Goal: Check status: Check status

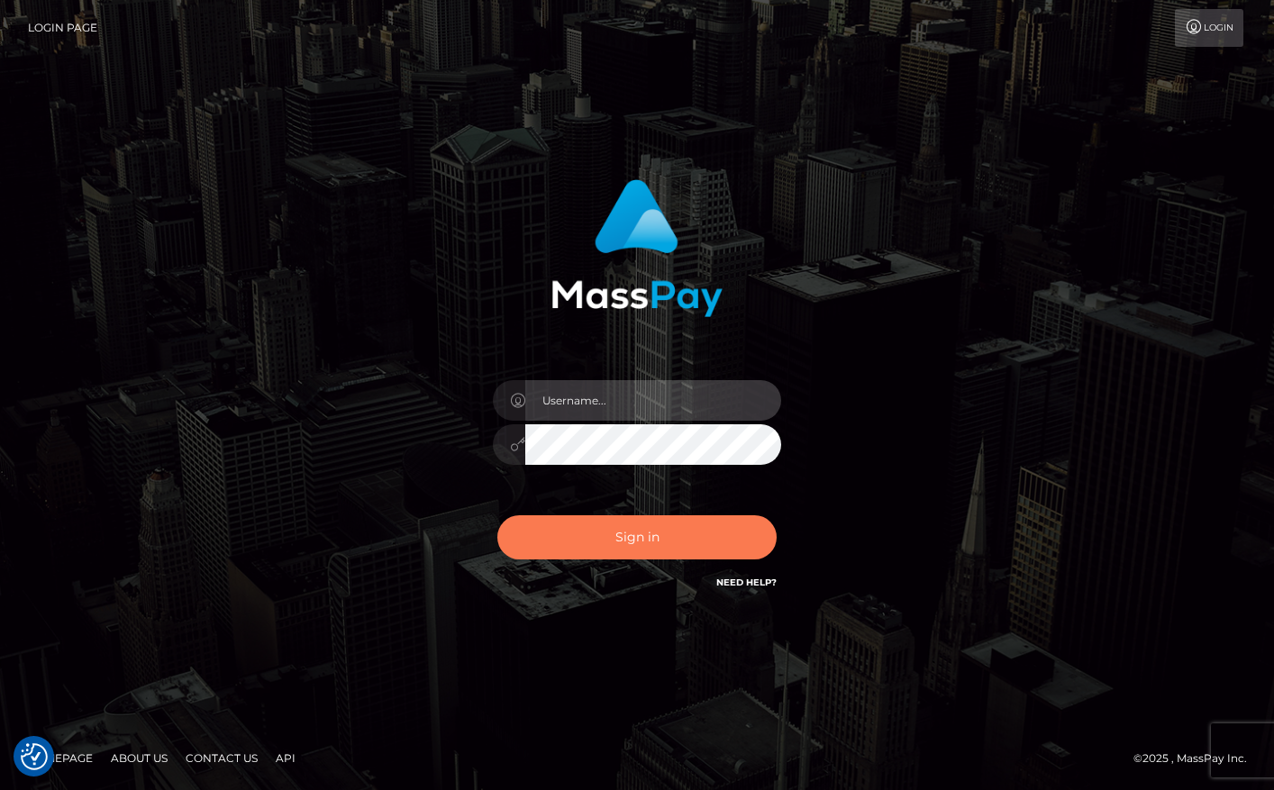
type input "maddie.whop"
click at [598, 537] on button "Sign in" at bounding box center [636, 537] width 279 height 44
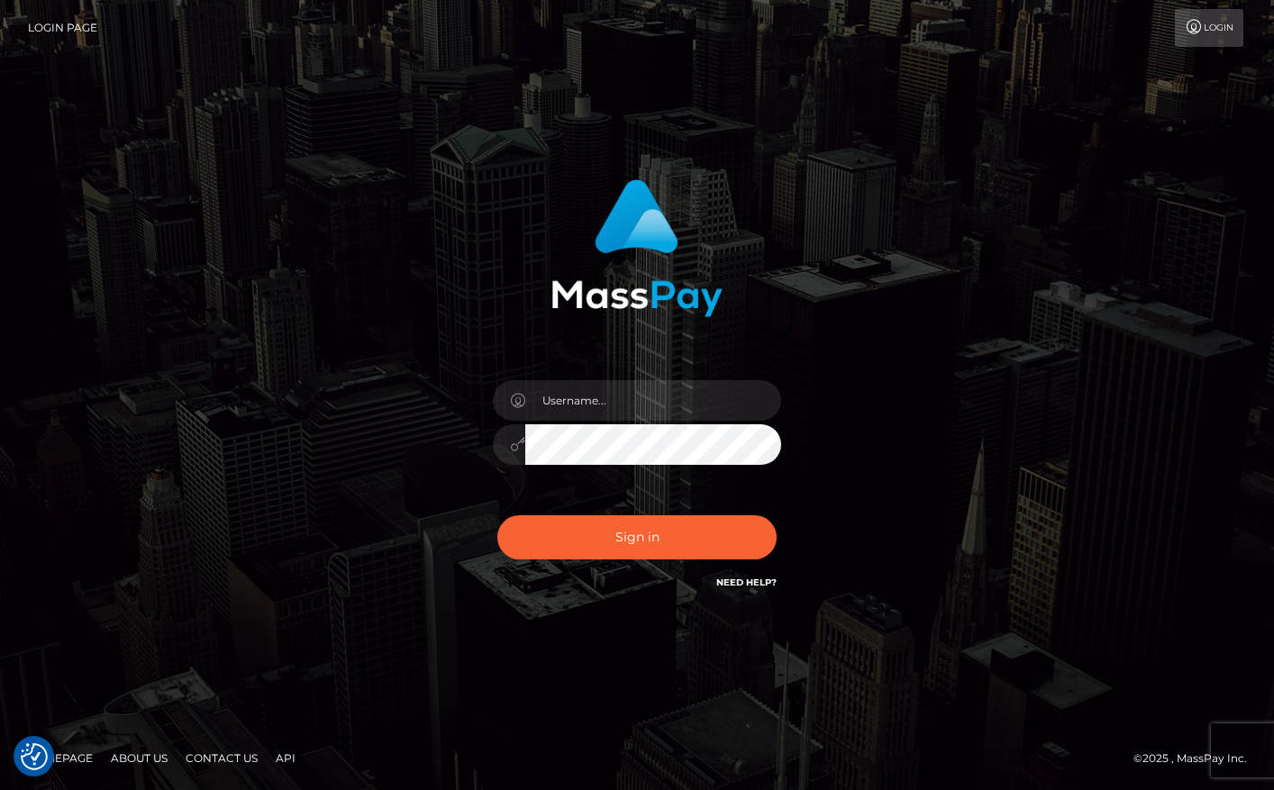
checkbox input "true"
type input "maddie.whop"
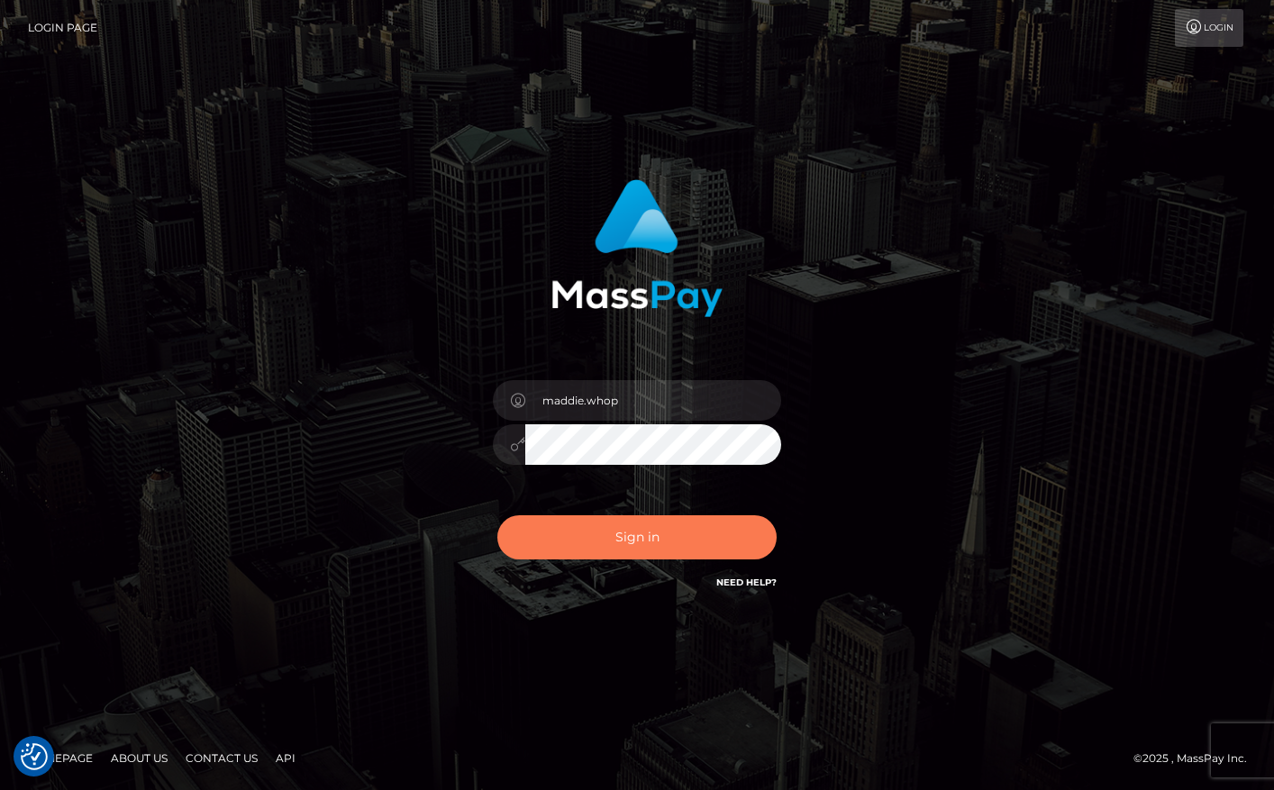
click at [598, 537] on button "Sign in" at bounding box center [636, 537] width 279 height 44
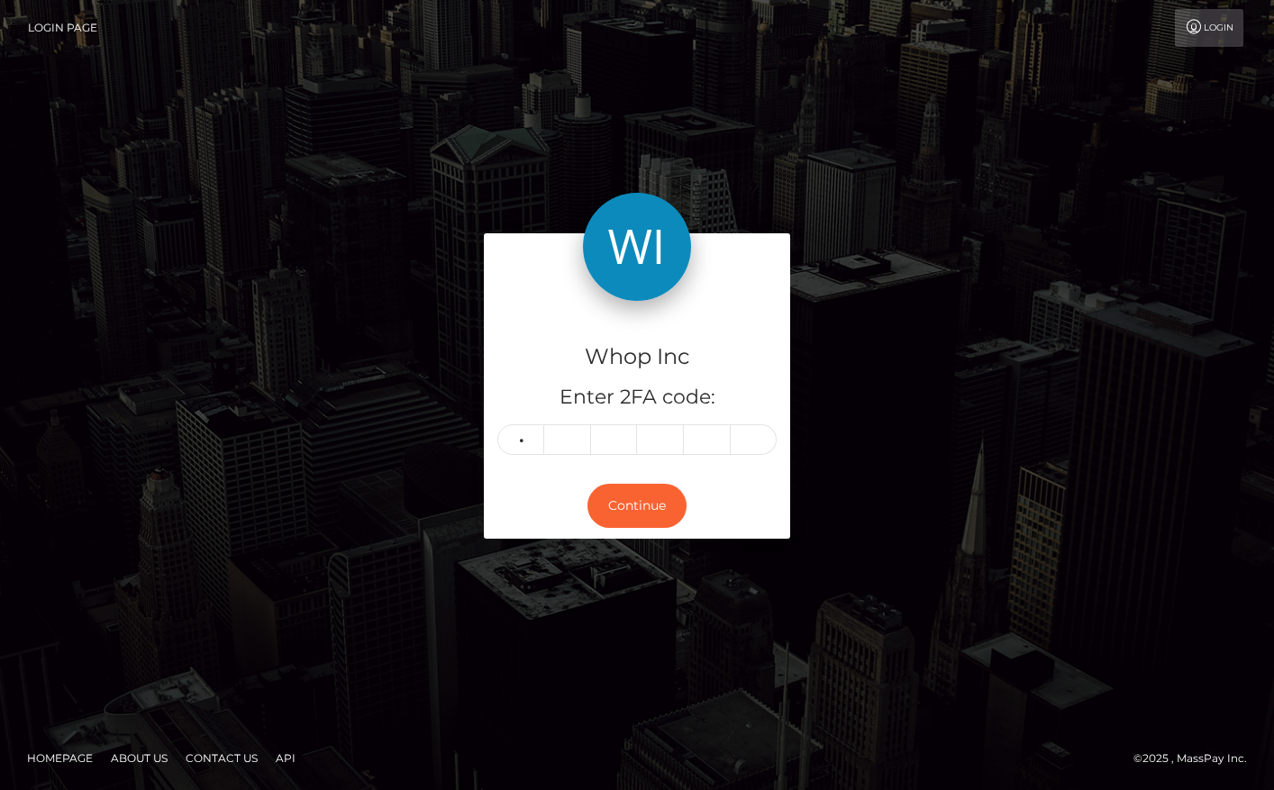
type input "8"
type input "9"
type input "1"
type input "4"
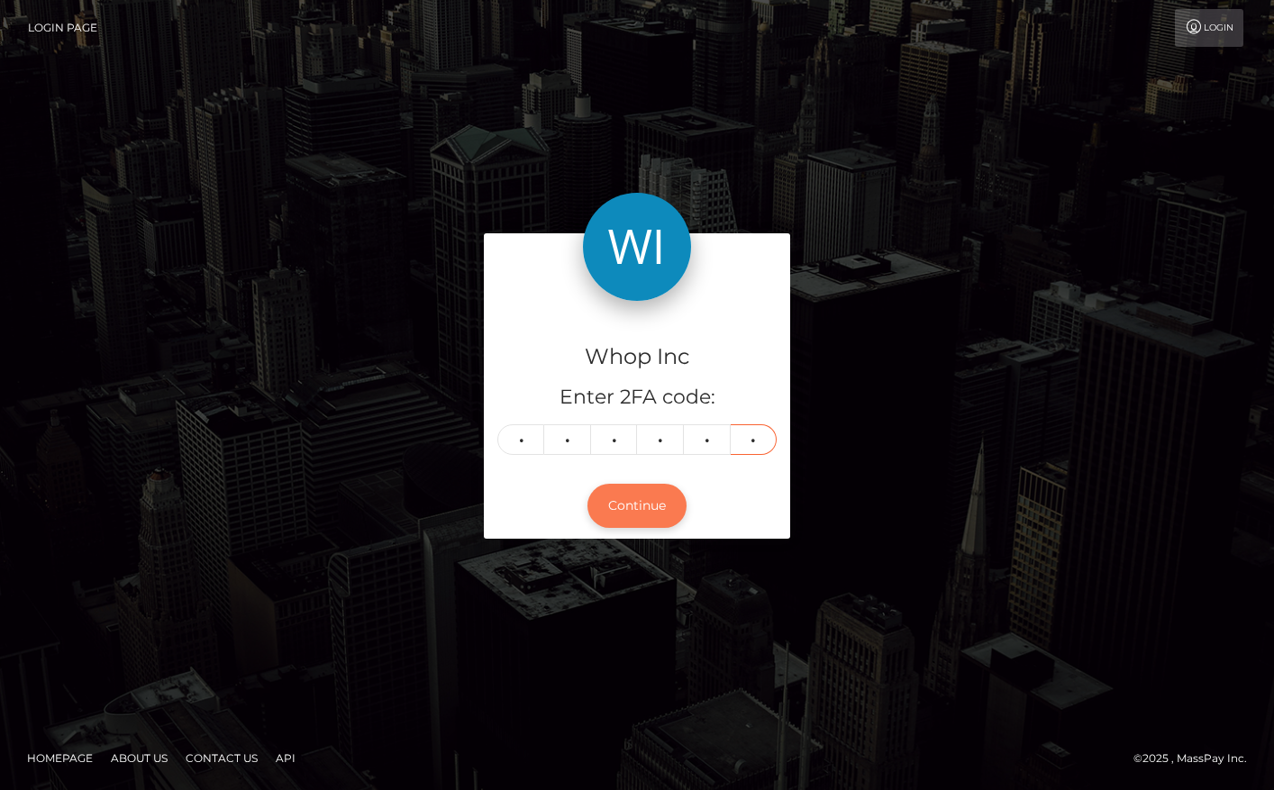
type input "3"
click at [624, 520] on button "Continue" at bounding box center [636, 506] width 99 height 44
click at [643, 491] on button "Continue" at bounding box center [636, 506] width 99 height 44
click at [627, 523] on button "Continue" at bounding box center [636, 506] width 99 height 44
click at [763, 435] on input "3" at bounding box center [753, 439] width 47 height 31
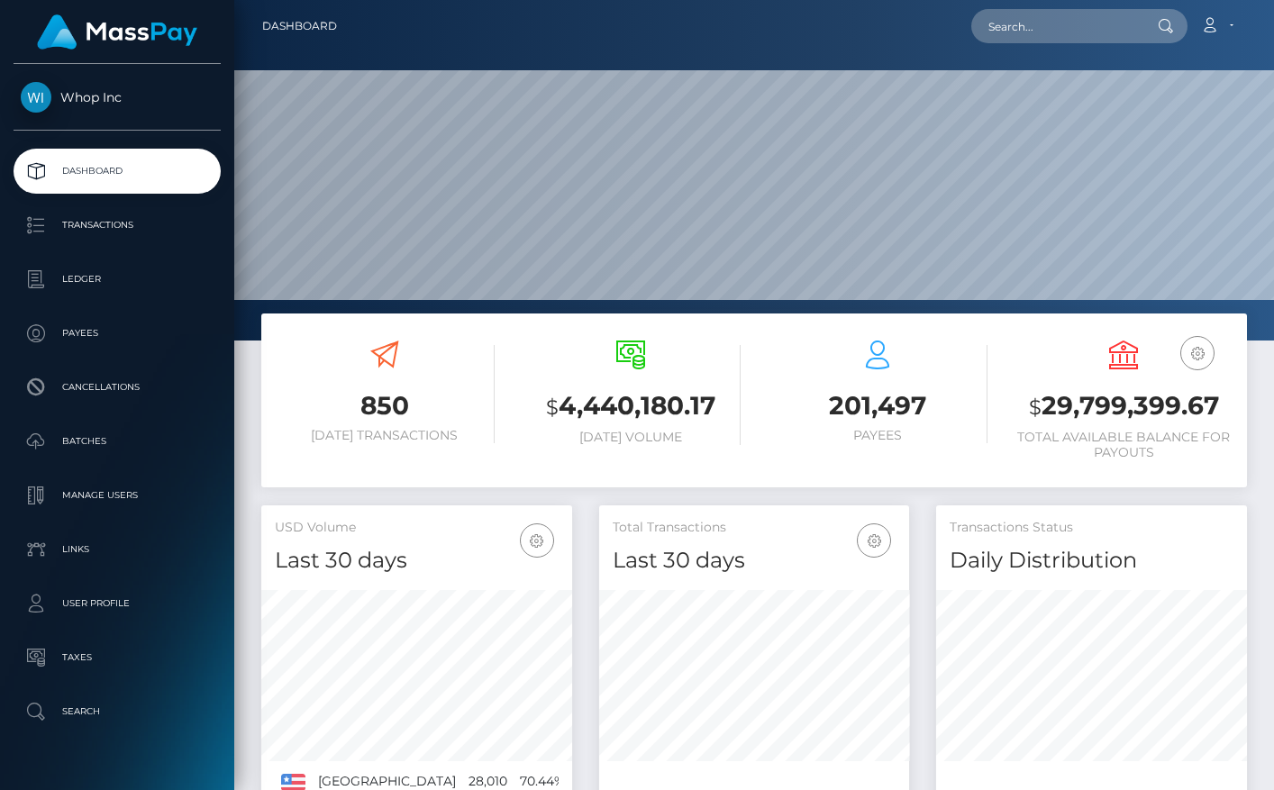
scroll to position [319, 311]
click at [1056, 43] on div "Loading... Loading... Account Edit Profile Logout" at bounding box center [798, 26] width 894 height 38
click at [1051, 30] on input "text" at bounding box center [1055, 26] width 169 height 34
paste input "20251003MFP00057000002"
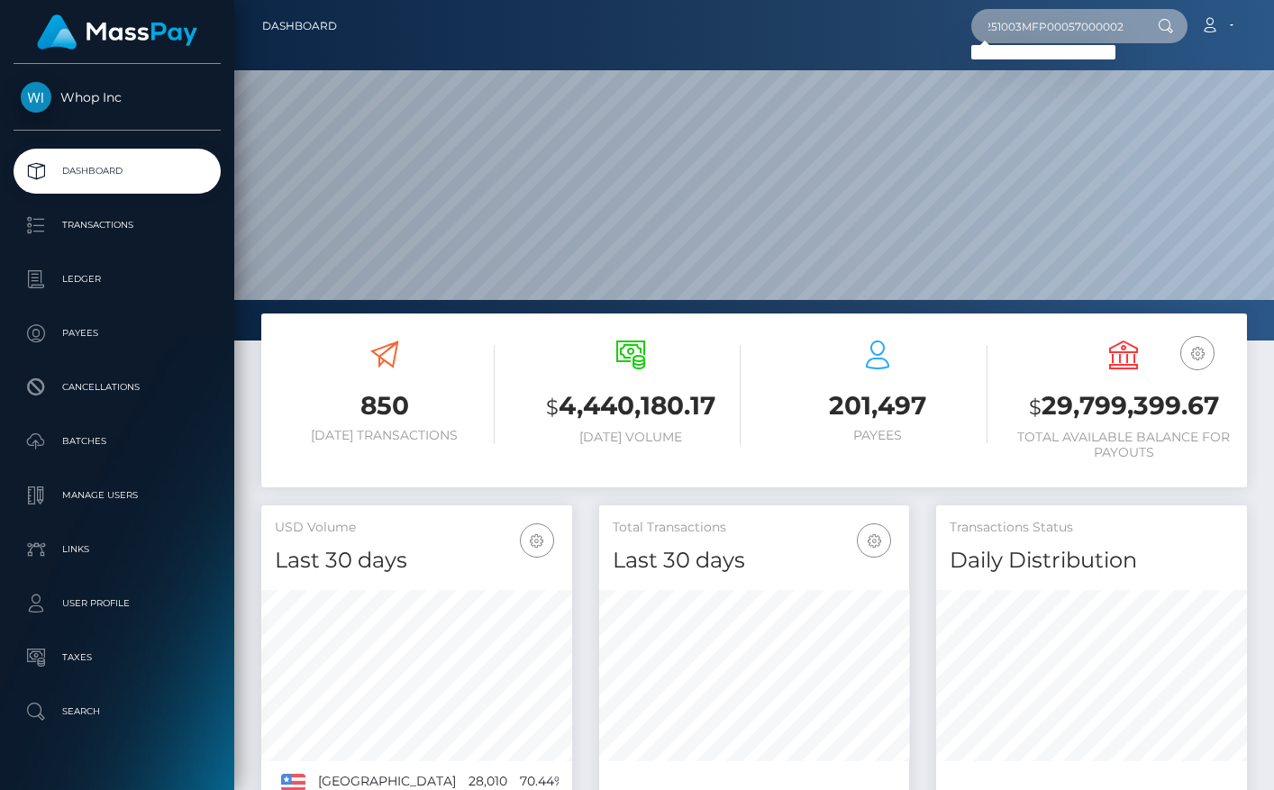
type input "20251003MFP00057000002"
